Goal: Task Accomplishment & Management: Complete application form

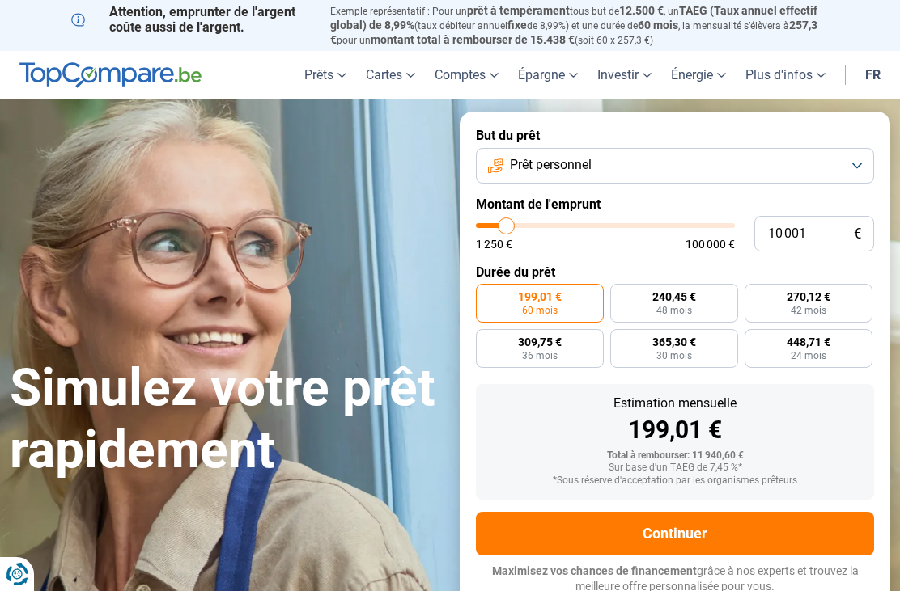
click at [849, 155] on button "Prêt personnel" at bounding box center [675, 166] width 398 height 36
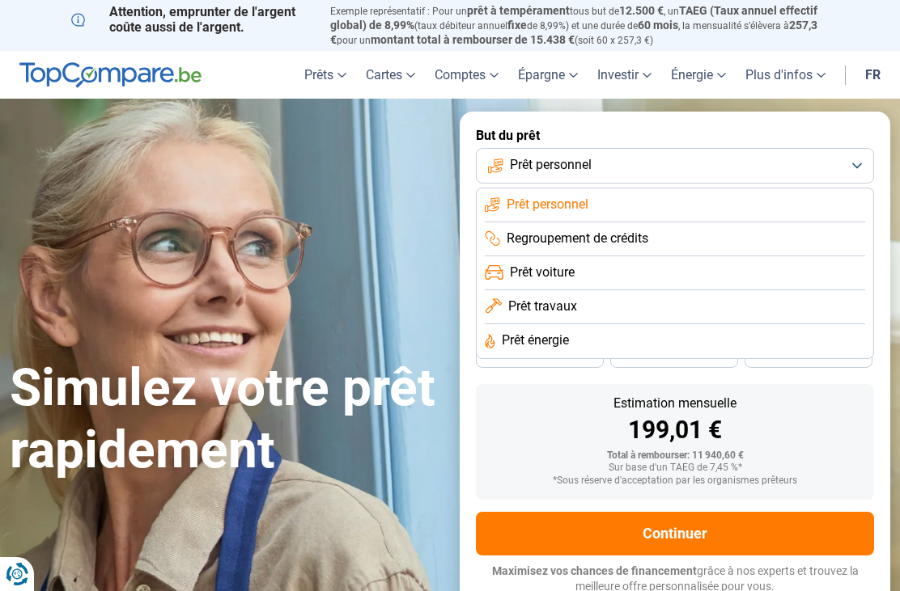
click at [694, 302] on li "Prêt travaux" at bounding box center [675, 307] width 380 height 34
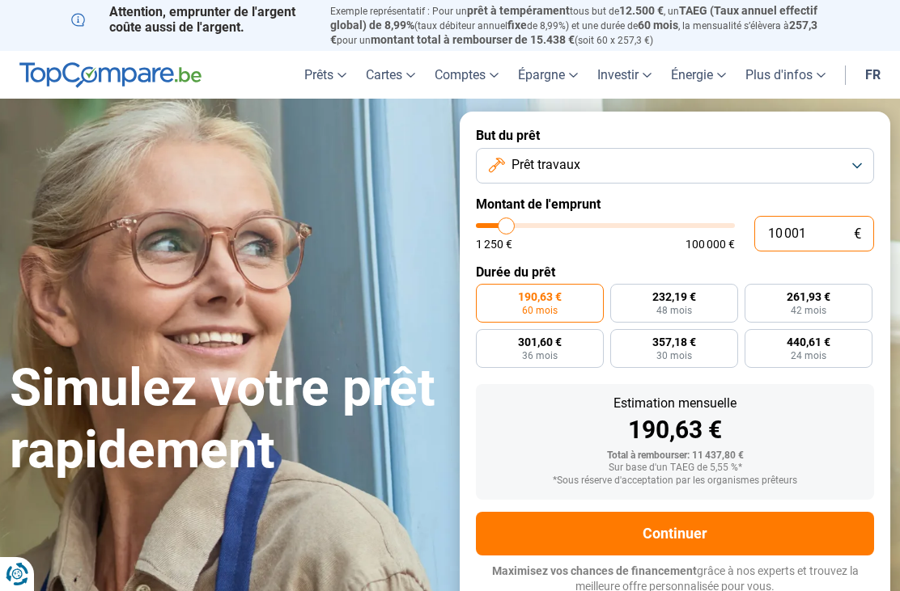
click at [809, 234] on input "10 001" at bounding box center [814, 234] width 120 height 36
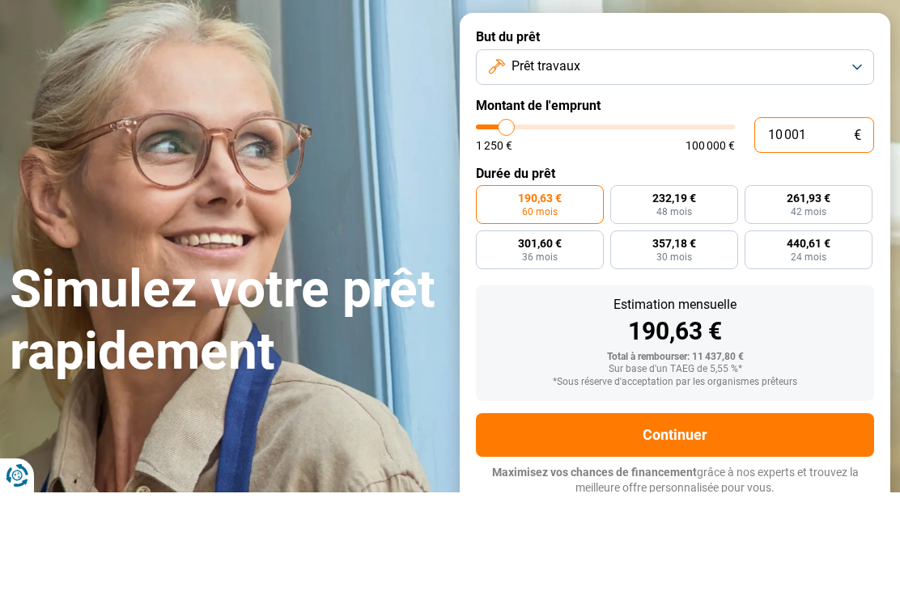
type input "1 000"
type input "1250"
type input "100"
type input "1250"
type input "10"
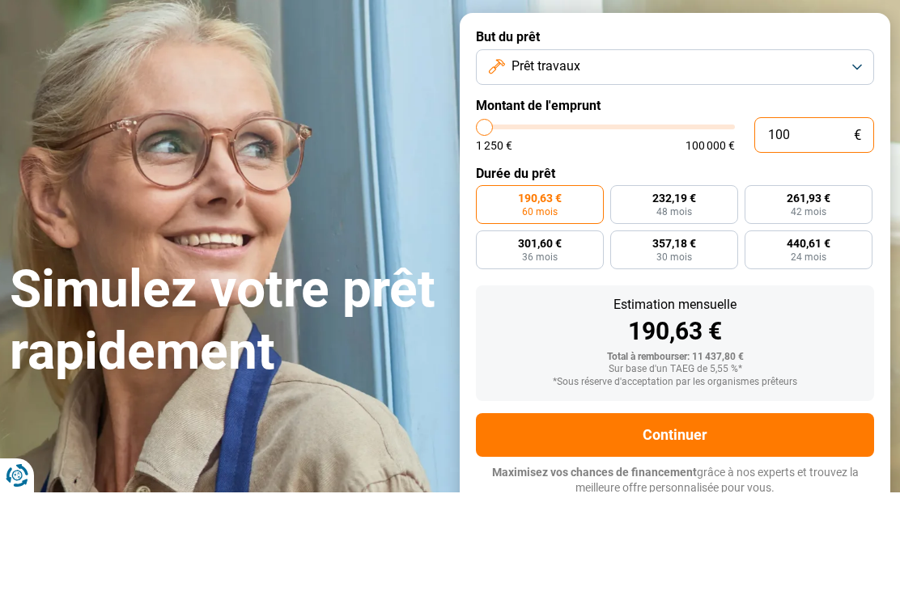
type input "1250"
type input "1"
type input "1250"
type input "18"
type input "1250"
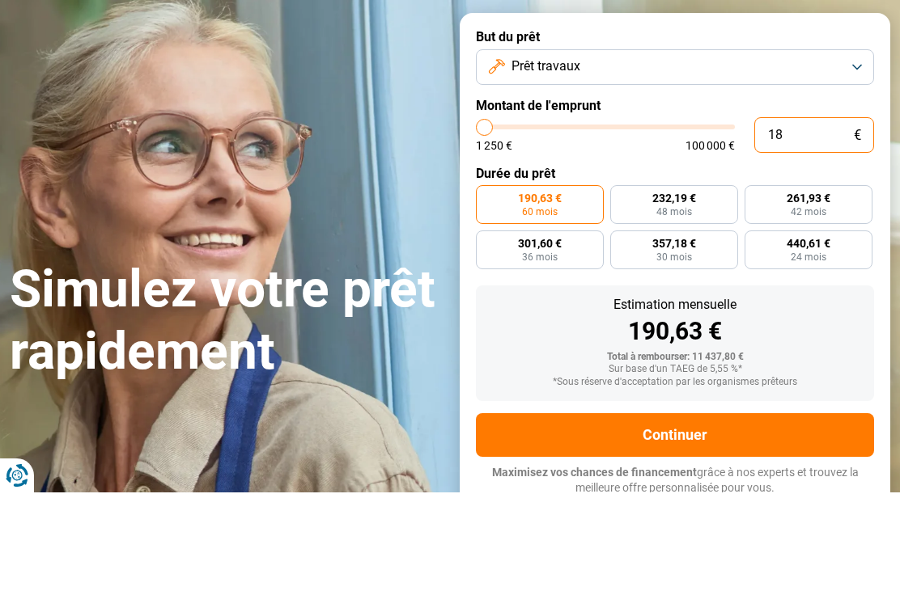
type input "180"
type input "1250"
type input "1 800"
type input "1750"
type input "18 000"
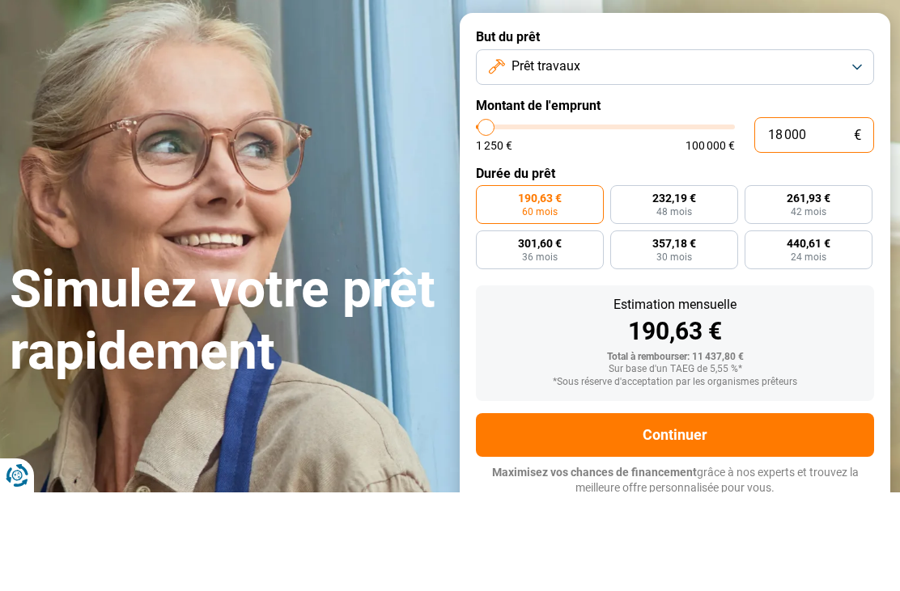
type input "18000"
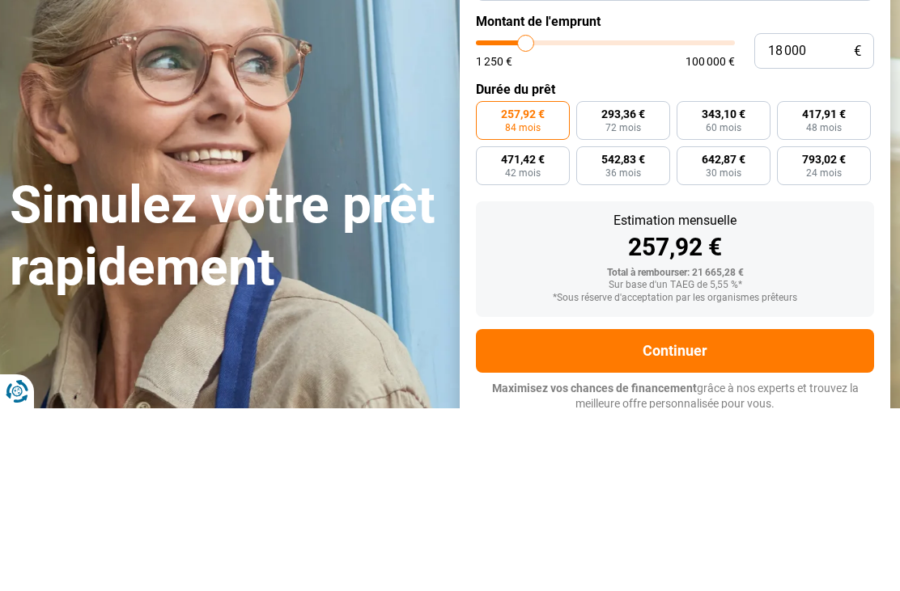
click at [731, 306] on span "60 mois" at bounding box center [724, 311] width 36 height 10
click at [687, 284] on input "343,10 € 60 mois" at bounding box center [681, 289] width 11 height 11
radio input "true"
